Goal: Task Accomplishment & Management: Use online tool/utility

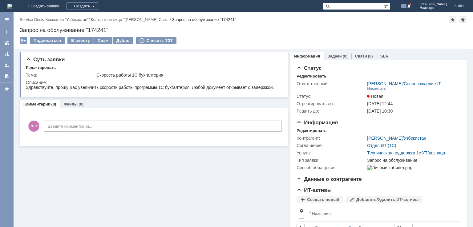
click at [98, 27] on div "Запрос на обслуживание "174241"" at bounding box center [243, 30] width 447 height 6
click at [97, 27] on div "Запрос на обслуживание "174241"" at bounding box center [243, 30] width 447 height 6
copy div "174241"
drag, startPoint x: 96, startPoint y: 75, endPoint x: 163, endPoint y: 72, distance: 67.2
click at [163, 73] on div "Скорость работы 1С бухгалтерия" at bounding box center [187, 75] width 183 height 5
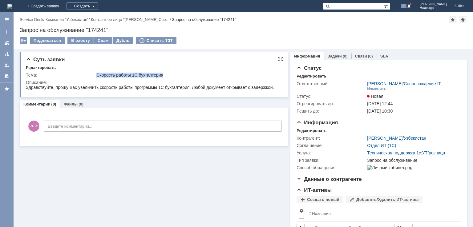
copy div "Скорость работы 1С бухгалтерия"
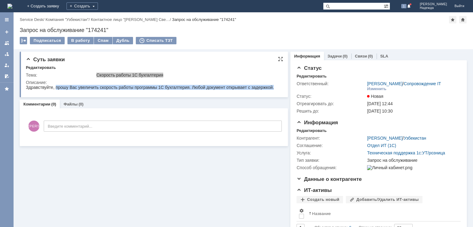
drag, startPoint x: 55, startPoint y: 87, endPoint x: 304, endPoint y: 175, distance: 263.5
click at [278, 90] on html "Здравствуйте, прошу Вас увеличить скорость работы программы 1С бухгалтерия. Люб…" at bounding box center [152, 88] width 252 height 6
copy div "прошу Вас увеличить скорость работы программы 1С бухгалтерия. Любой документ от…"
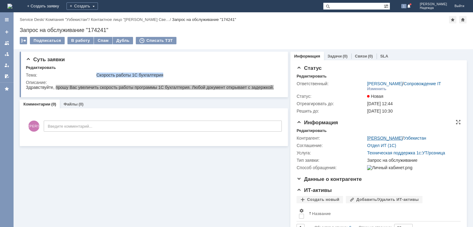
drag, startPoint x: 359, startPoint y: 139, endPoint x: 437, endPoint y: 138, distance: 78.0
click at [437, 138] on tr "Контрагент: [PERSON_NAME] / [GEOGRAPHIC_DATA]" at bounding box center [378, 138] width 162 height 7
copy tr "[PERSON_NAME]"
click at [85, 41] on div "В работу" at bounding box center [80, 40] width 26 height 7
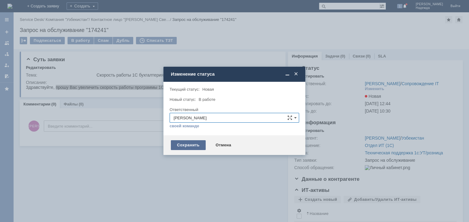
click at [184, 147] on div "Сохранить" at bounding box center [188, 145] width 35 height 10
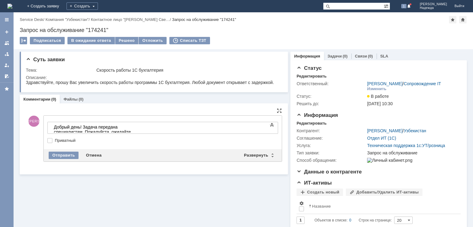
click at [61, 148] on div "Внимание! Основные параметры Текст Жирный Курсив Подчеркнутый Зачеркнутый Нижни…" at bounding box center [163, 133] width 238 height 34
click at [65, 156] on div "Отправить" at bounding box center [64, 155] width 30 height 7
